Goal: Obtain resource: Download file/media

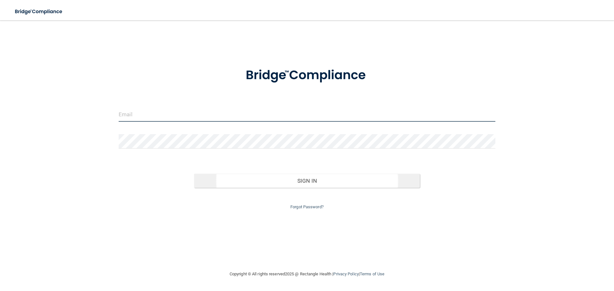
type input "[EMAIL_ADDRESS][DOMAIN_NAME]"
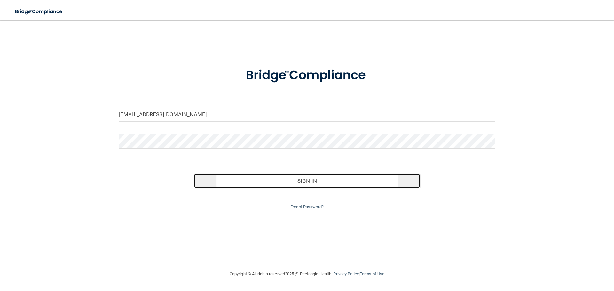
click at [306, 180] on button "Sign In" at bounding box center [307, 181] width 226 height 14
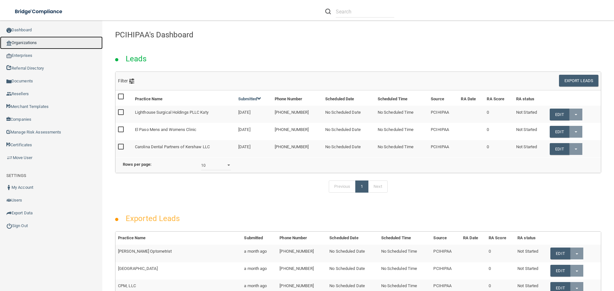
click at [26, 42] on link "Organizations" at bounding box center [51, 42] width 103 height 13
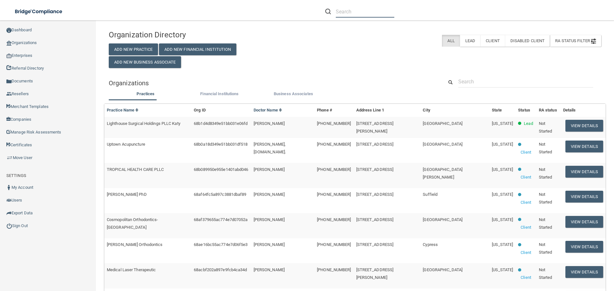
click at [341, 11] on input "text" at bounding box center [365, 12] width 58 height 12
paste input "Sonoran Dental Design"
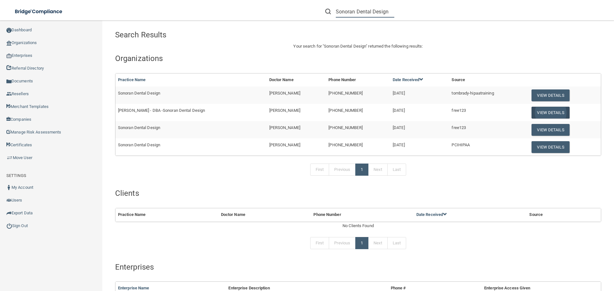
type input "Sonoran Dental Design"
click at [542, 112] on button "View Details" at bounding box center [550, 113] width 38 height 12
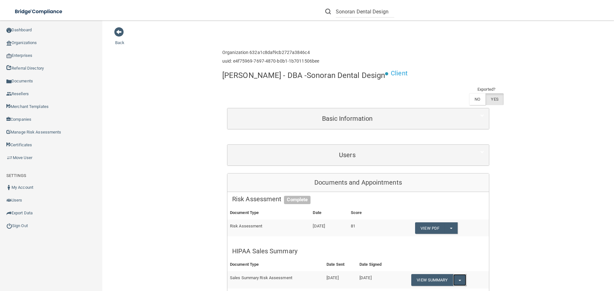
click at [459, 279] on button "Split button!" at bounding box center [459, 280] width 13 height 12
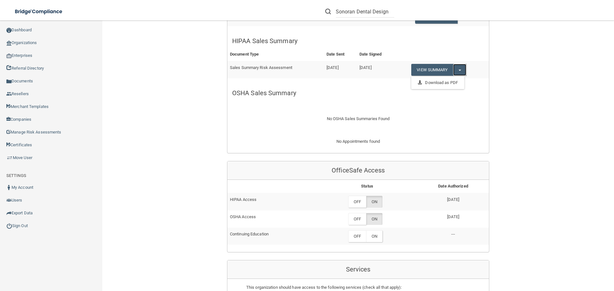
scroll to position [192, 0]
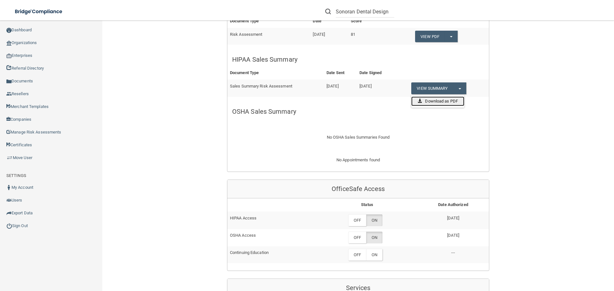
click at [440, 101] on link "Download as PDF" at bounding box center [437, 102] width 53 height 10
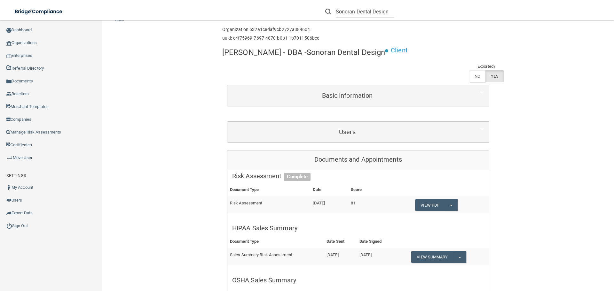
scroll to position [0, 0]
